Goal: Navigation & Orientation: Find specific page/section

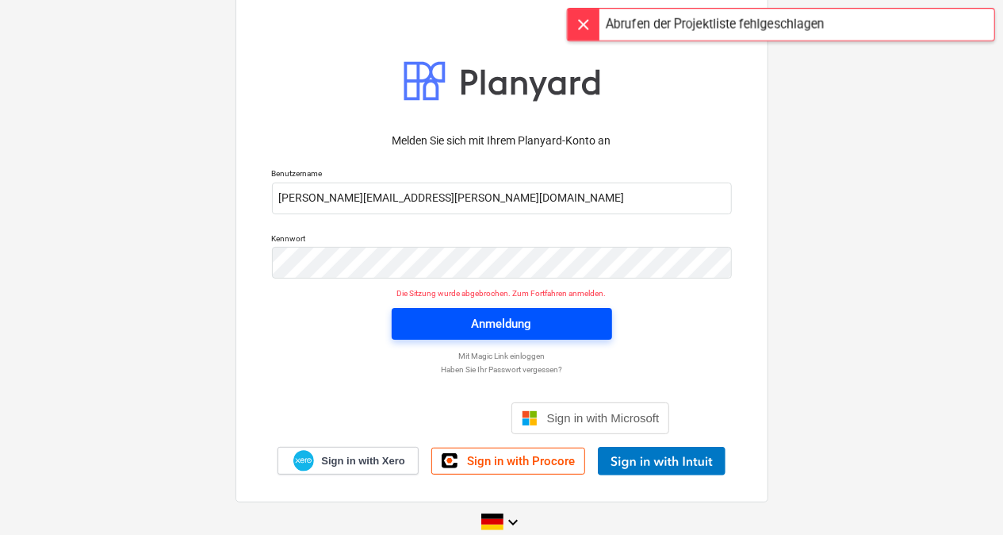
click at [516, 332] on div "Anmeldung" at bounding box center [502, 323] width 60 height 21
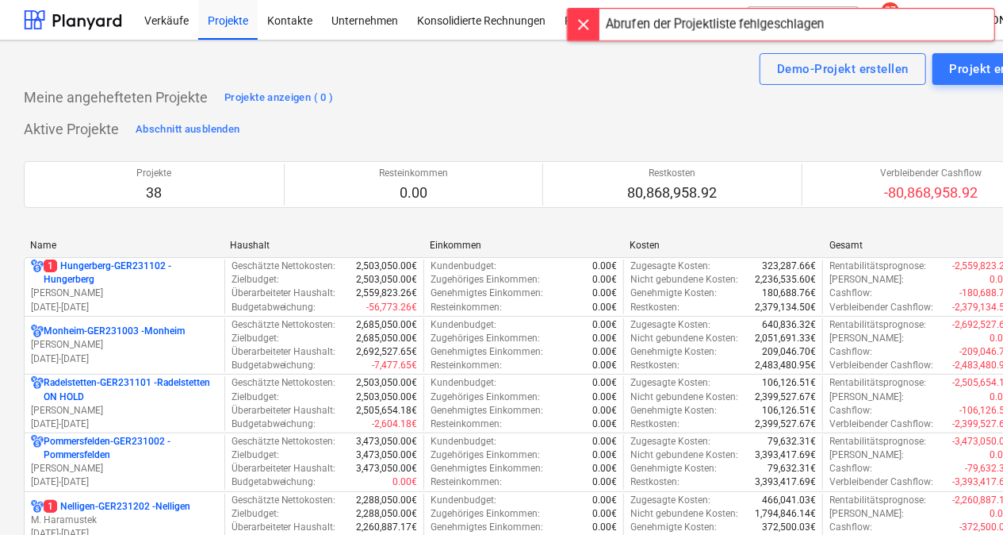
click at [85, 246] on div "Name" at bounding box center [123, 245] width 187 height 11
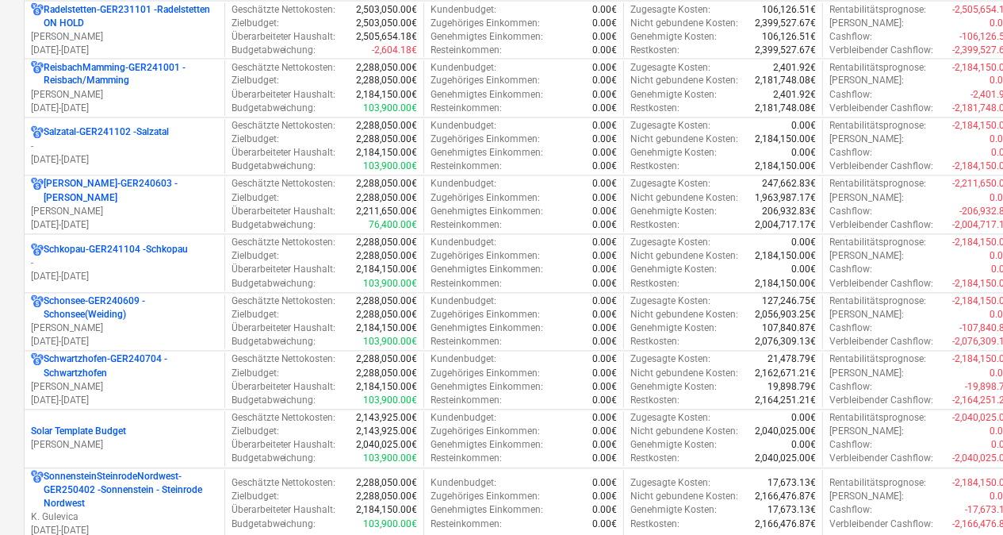
scroll to position [1431, 0]
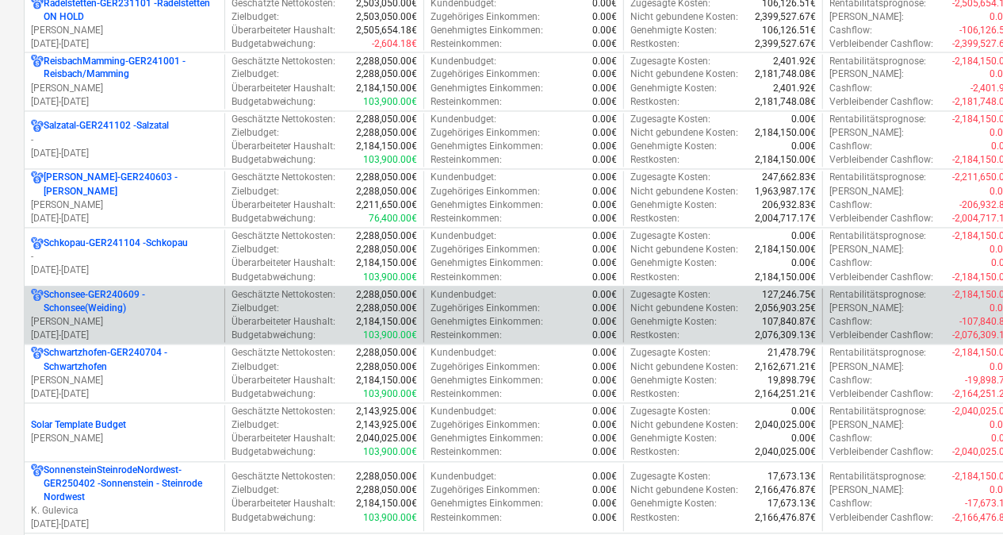
click at [90, 295] on p "Schonsee-GER240609 - Schonsee(Weiding)" at bounding box center [131, 302] width 175 height 27
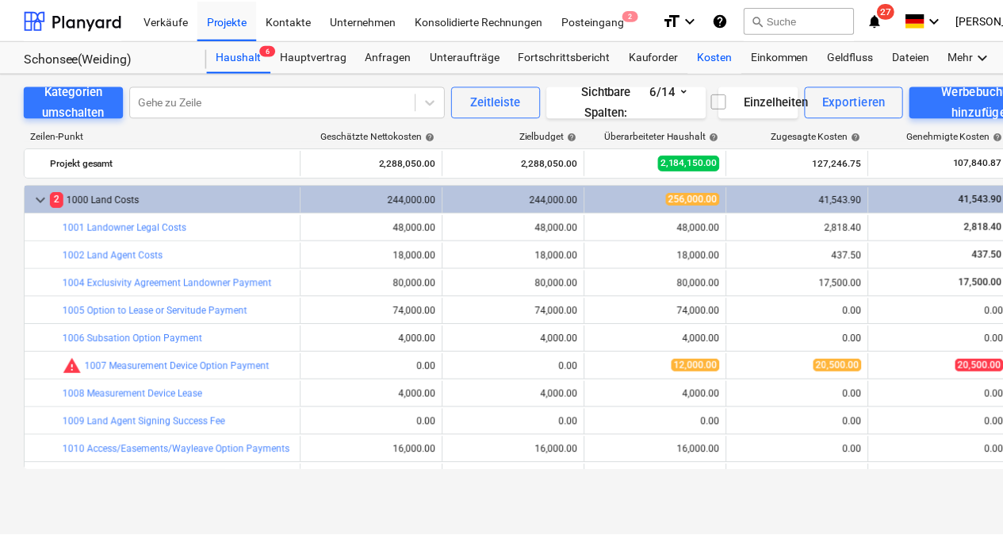
scroll to position [409, 0]
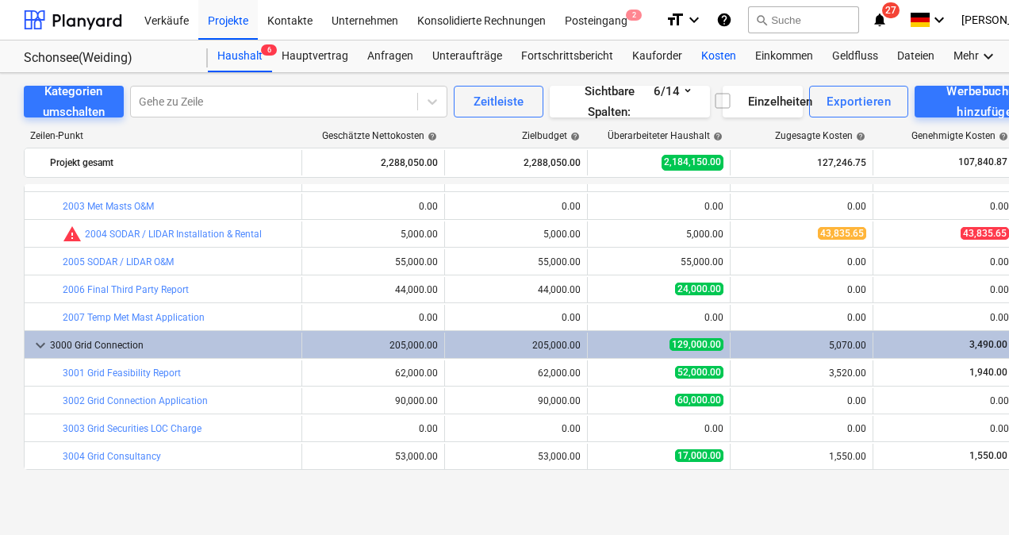
click at [703, 52] on div "Kosten" at bounding box center [719, 56] width 54 height 32
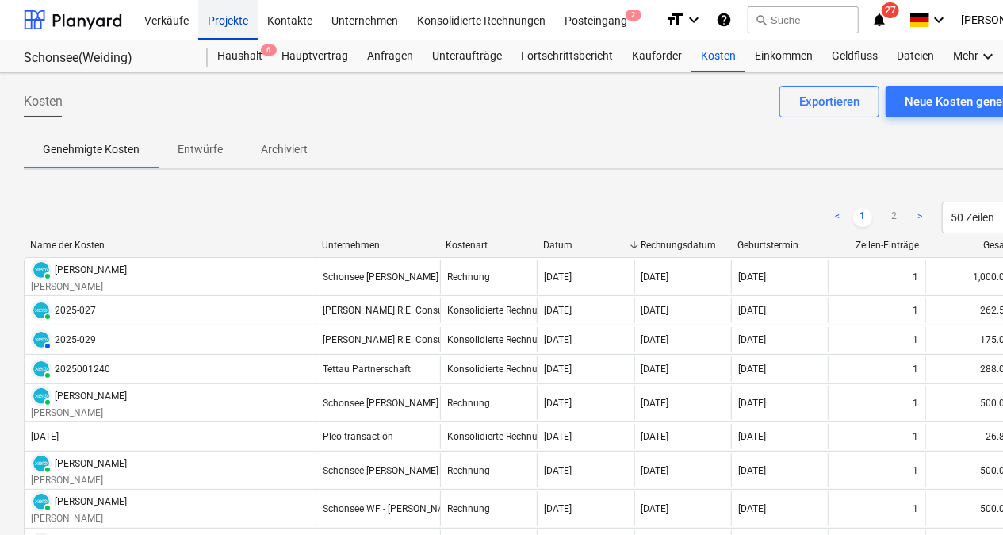
click at [233, 18] on div "Projekte" at bounding box center [227, 19] width 59 height 40
